Goal: Information Seeking & Learning: Learn about a topic

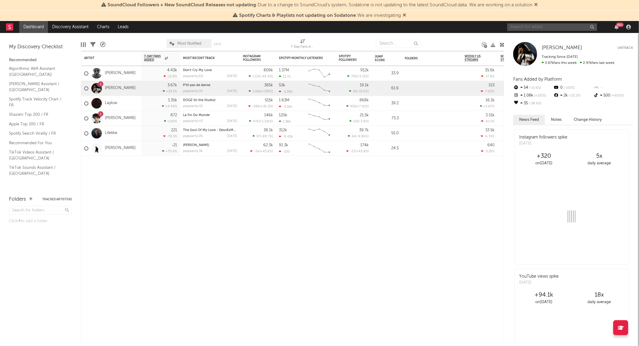
click at [559, 26] on input "text" at bounding box center [553, 26] width 90 height 7
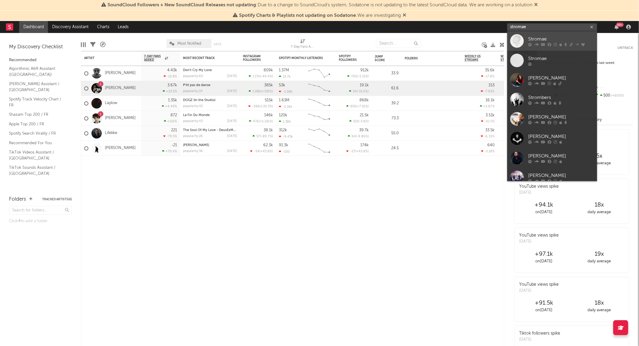
type input "stromae"
click at [557, 42] on div "Stromae" at bounding box center [562, 39] width 66 height 7
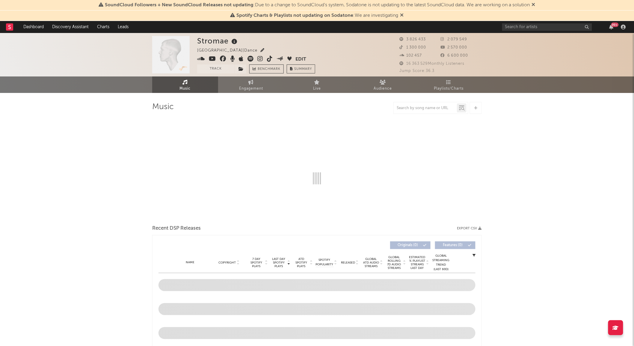
select select "6m"
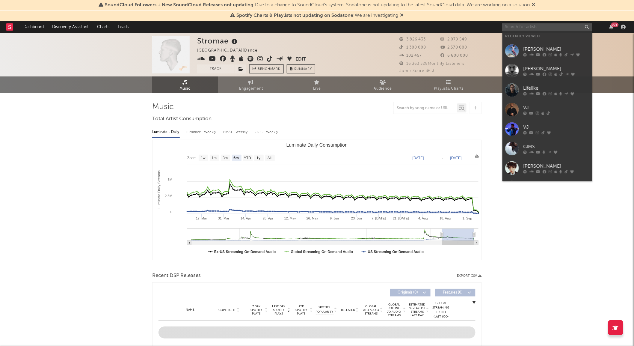
click at [553, 29] on input "text" at bounding box center [547, 26] width 90 height 7
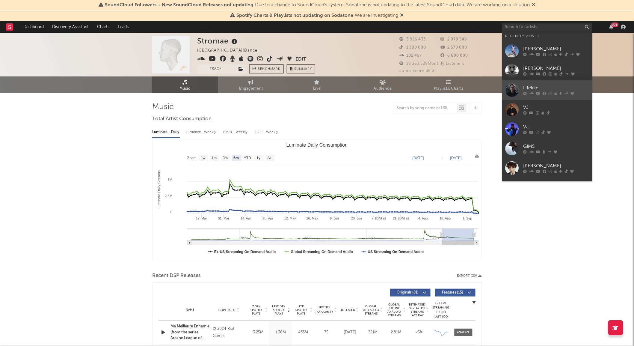
click at [534, 88] on div "Lifelike" at bounding box center [557, 88] width 66 height 7
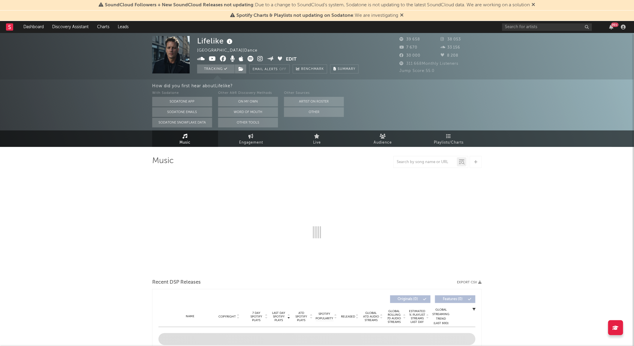
select select "6m"
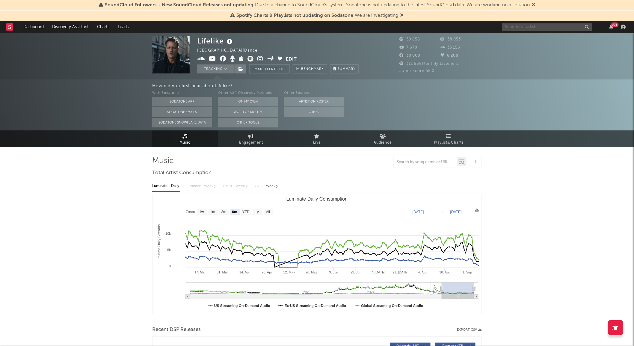
click at [553, 25] on input "text" at bounding box center [547, 26] width 90 height 7
type input "gymyk"
drag, startPoint x: 536, startPoint y: 25, endPoint x: 470, endPoint y: 25, distance: 65.7
click at [470, 25] on nav "Dashboard Discovery Assistant Charts Leads gymyk 99 +" at bounding box center [317, 27] width 634 height 12
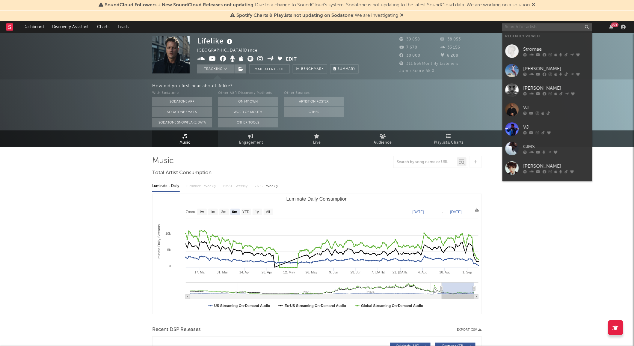
type input "u"
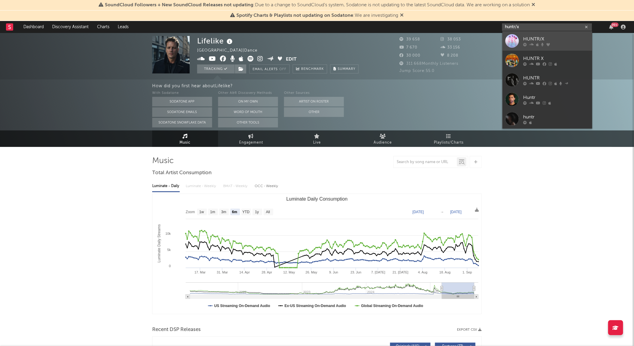
type input "huntr/x"
click at [547, 40] on div "HUNTR/X" at bounding box center [557, 38] width 66 height 7
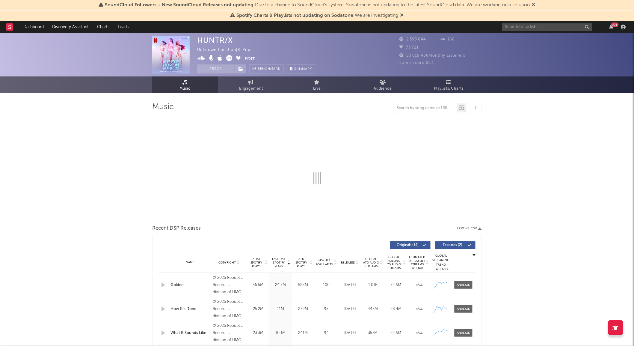
select select "1w"
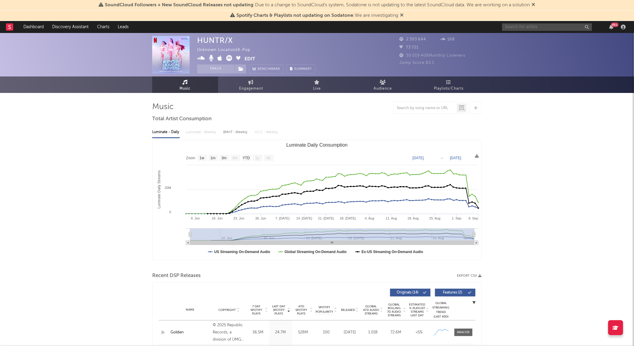
click at [537, 26] on input "text" at bounding box center [547, 26] width 90 height 7
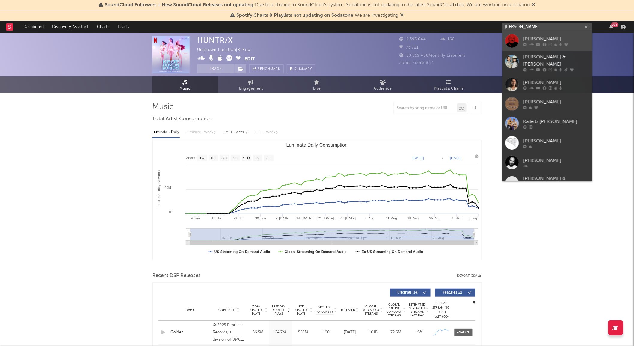
type input "[PERSON_NAME]"
click at [543, 38] on div "[PERSON_NAME]" at bounding box center [557, 38] width 66 height 7
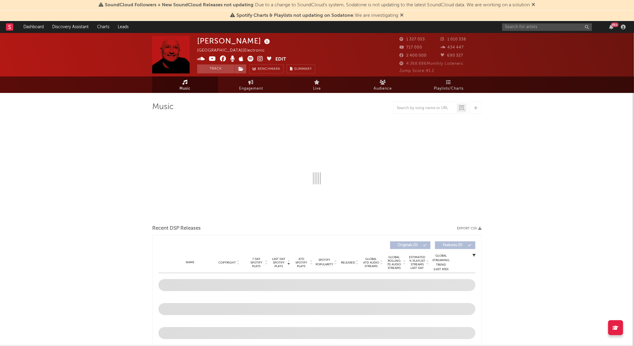
select select "6m"
